Goal: Information Seeking & Learning: Learn about a topic

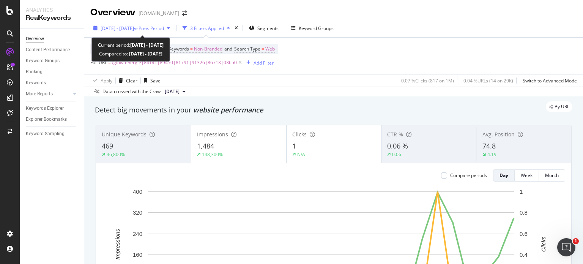
click at [164, 27] on span "vs Prev. Period" at bounding box center [149, 28] width 30 height 6
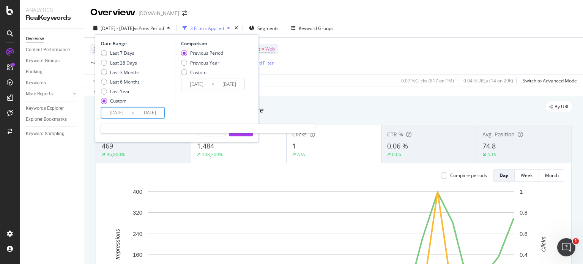
click at [105, 112] on input "[DATE]" at bounding box center [116, 112] width 30 height 11
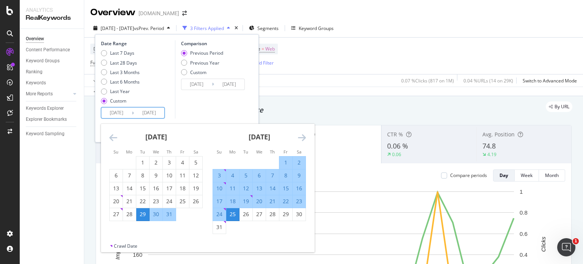
click at [108, 131] on div "[DATE] 1 2 3 4 5 6 7 8 9 10 11 12 13 14 15 16 17 18 19 20 21 22 23 24 25 26 27 …" at bounding box center [155, 172] width 103 height 97
click at [112, 144] on div "[DATE]" at bounding box center [155, 140] width 93 height 32
click at [109, 135] on icon "Move backward to switch to the previous month." at bounding box center [113, 137] width 8 height 9
click at [110, 136] on icon "Move backward to switch to the previous month." at bounding box center [113, 137] width 8 height 9
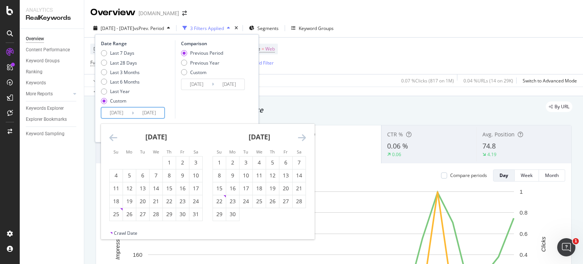
click at [110, 136] on icon "Move backward to switch to the previous month." at bounding box center [113, 137] width 8 height 9
click at [159, 164] on div "1" at bounding box center [155, 163] width 13 height 8
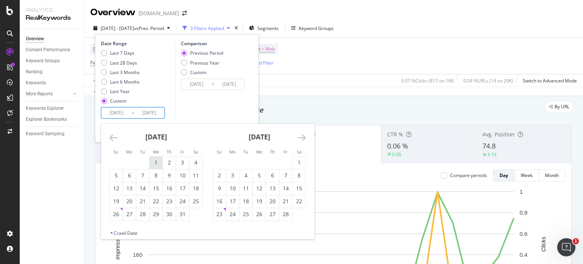
type input "[DATE]"
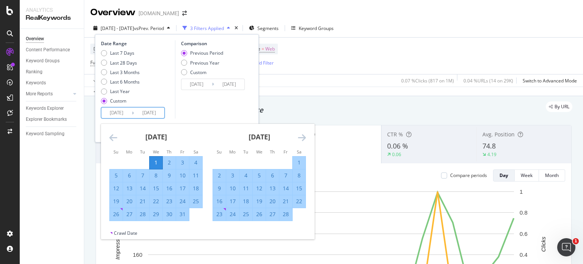
click at [305, 135] on icon "Move forward to switch to the next month." at bounding box center [302, 137] width 8 height 9
click at [235, 223] on div "31" at bounding box center [232, 227] width 13 height 8
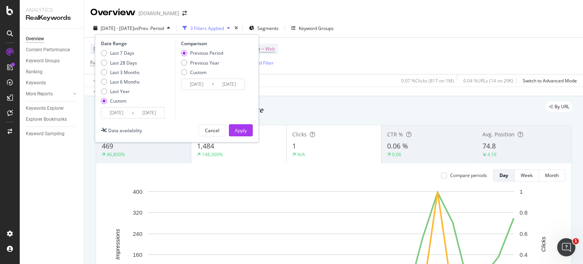
type input "[DATE]"
click at [188, 62] on div "Previous Year" at bounding box center [202, 63] width 42 height 6
type input "[DATE]"
click at [190, 53] on div "Previous Period" at bounding box center [206, 53] width 33 height 6
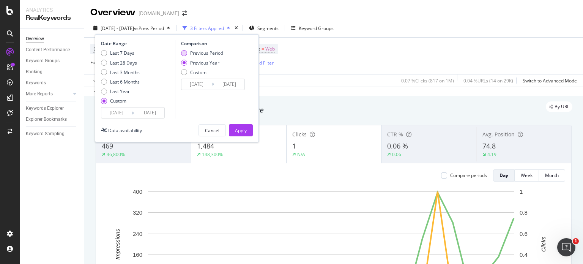
type input "[DATE]"
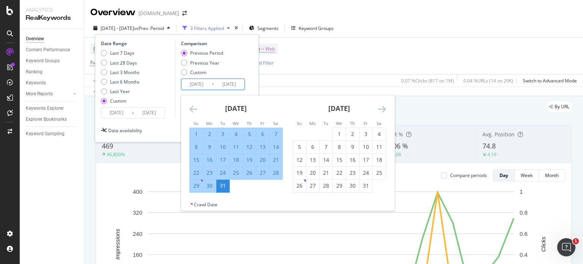
click at [201, 83] on input "[DATE]" at bounding box center [196, 84] width 30 height 11
click at [208, 83] on input "[DATE]" at bounding box center [196, 84] width 30 height 11
type input "[DATE]"
drag, startPoint x: 234, startPoint y: 83, endPoint x: 229, endPoint y: 83, distance: 4.9
click at [229, 83] on input "[DATE]" at bounding box center [229, 84] width 30 height 11
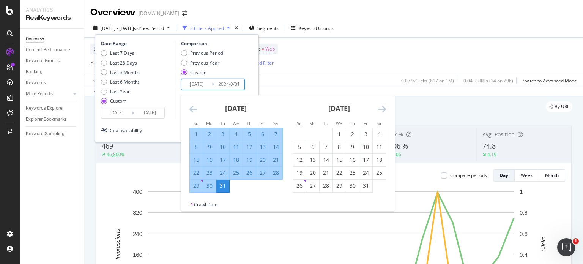
type input "[DATE]"
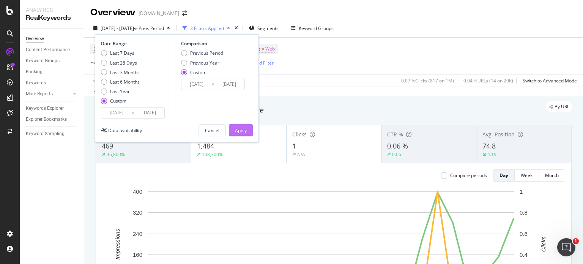
click at [241, 131] on div "Apply" at bounding box center [241, 130] width 12 height 6
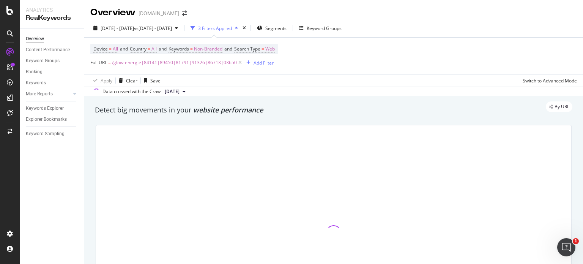
click at [226, 63] on span "/glow-energie|84141|89450|81791|91326|86713|03650" at bounding box center [174, 62] width 125 height 11
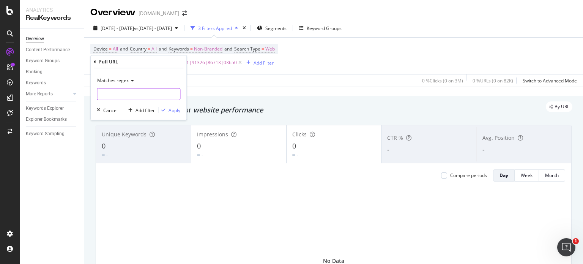
click at [143, 88] on input "text" at bounding box center [138, 94] width 83 height 12
paste input "/saint-valentin/"
type input "/saint-valentin/"
click at [113, 77] on span "Matches regex" at bounding box center [112, 80] width 31 height 6
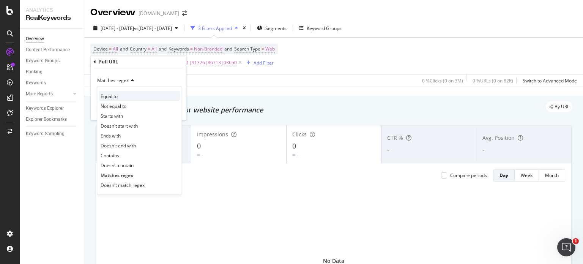
click at [123, 96] on div "Equal to" at bounding box center [139, 96] width 81 height 10
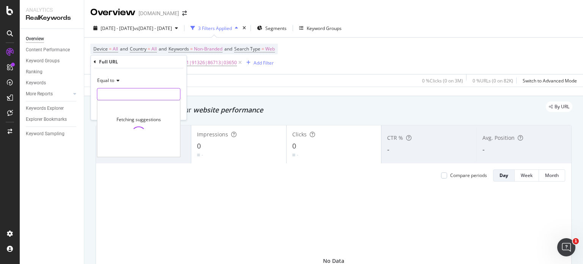
click at [141, 95] on input "text" at bounding box center [138, 94] width 83 height 12
paste input "/saint-valentin/"
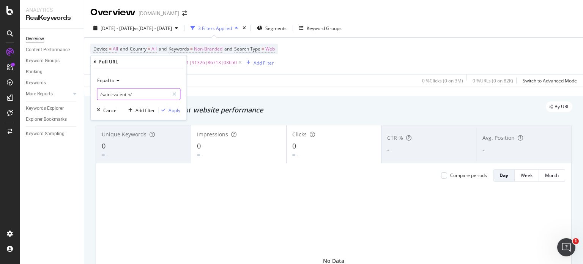
type input "/saint-valentin/"
click at [117, 80] on icon at bounding box center [116, 80] width 5 height 5
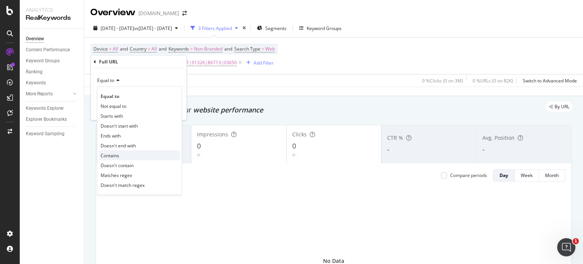
click at [132, 157] on div "Contains" at bounding box center [139, 155] width 81 height 10
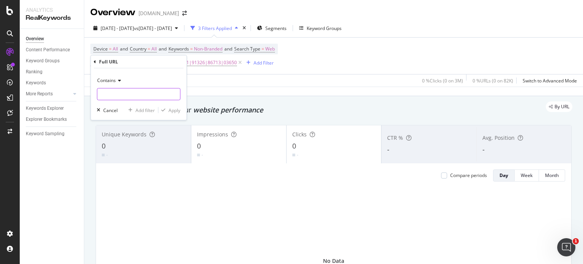
click at [132, 97] on input "text" at bounding box center [138, 94] width 83 height 12
paste input "/saint-valentin/"
type input "/saint-valentin/"
click at [170, 113] on button "Apply" at bounding box center [169, 110] width 22 height 8
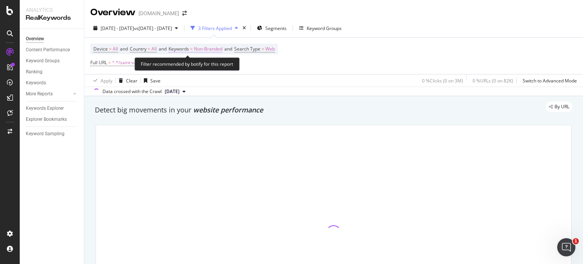
click at [209, 51] on span "Non-Branded" at bounding box center [208, 49] width 28 height 11
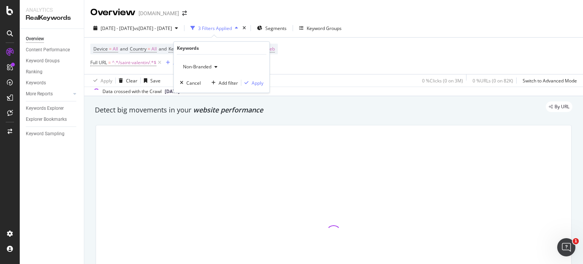
click at [197, 72] on div "Non-Branded" at bounding box center [200, 66] width 41 height 11
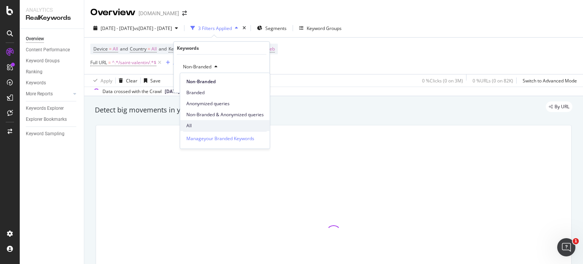
click at [197, 128] on span "All" at bounding box center [224, 125] width 77 height 7
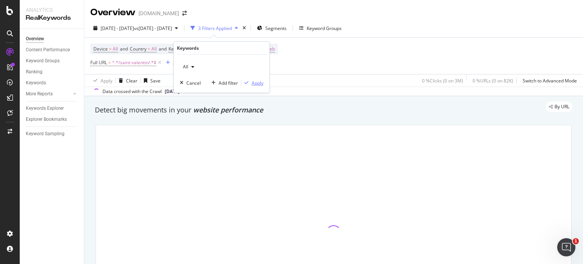
click at [258, 80] on div "Apply" at bounding box center [258, 82] width 12 height 6
